Goal: Book appointment/travel/reservation

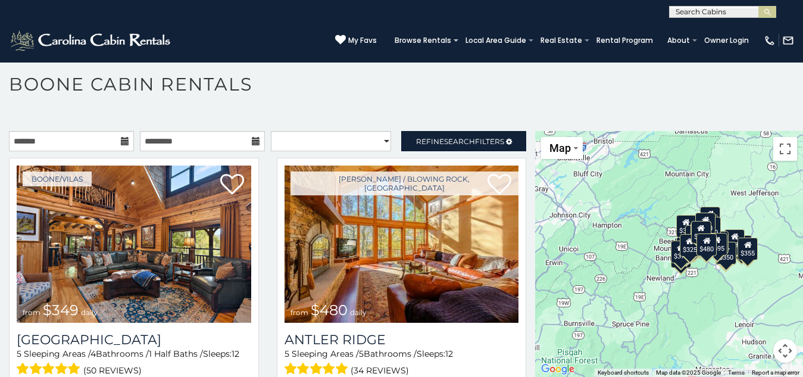
scroll to position [195, 0]
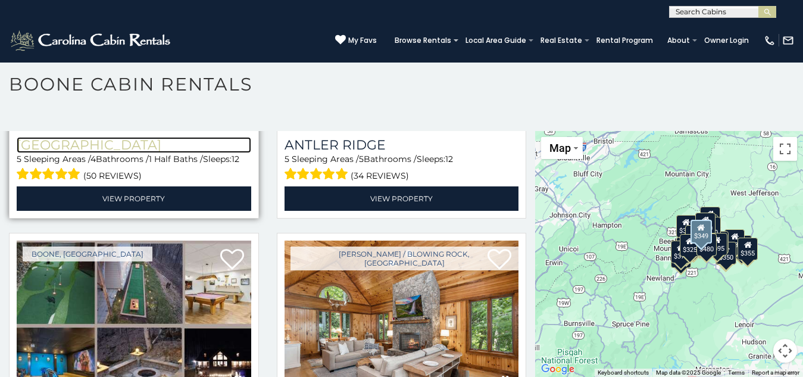
click at [52, 137] on h3 "[GEOGRAPHIC_DATA]" at bounding box center [134, 145] width 234 height 16
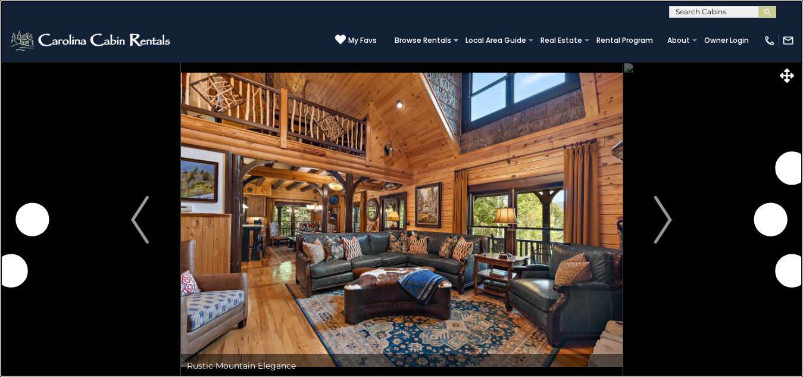
click at [267, 85] on link at bounding box center [401, 188] width 803 height 377
